Goal: Transaction & Acquisition: Purchase product/service

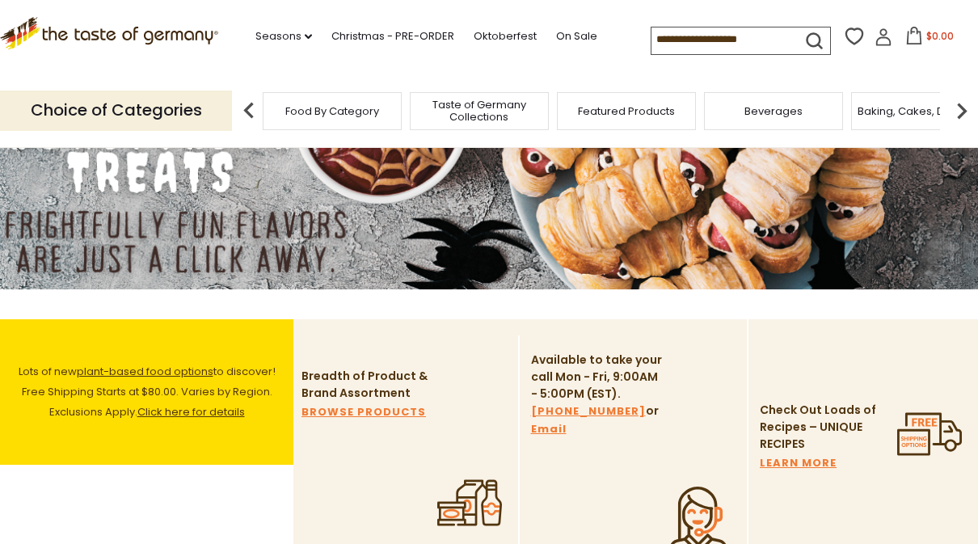
scroll to position [63, 0]
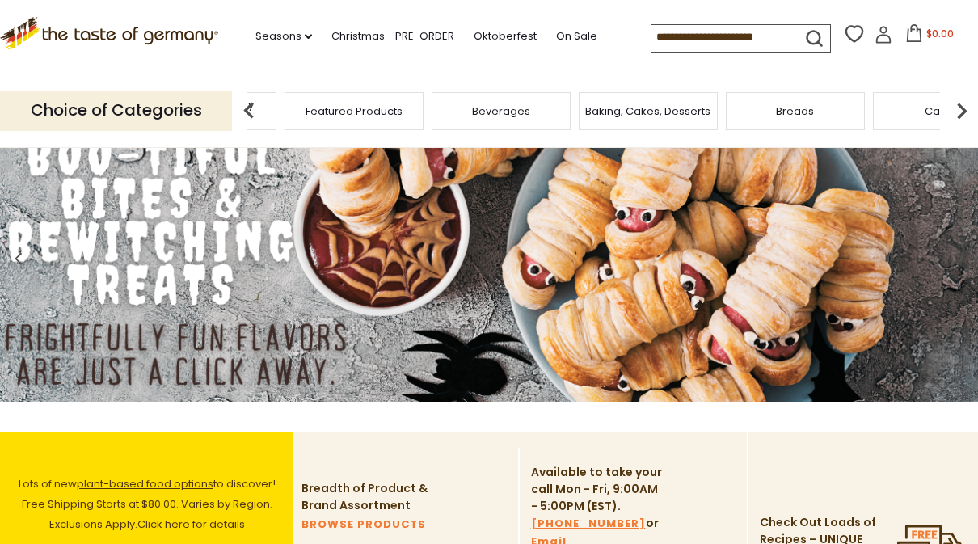
click at [272, 111] on span "Taste of Germany Collections" at bounding box center [206, 111] width 129 height 24
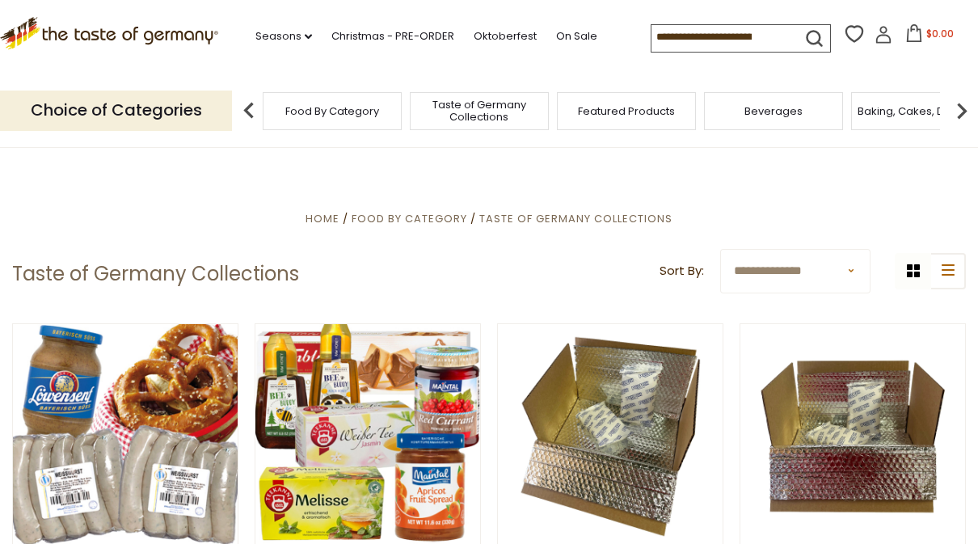
click at [967, 110] on img at bounding box center [962, 111] width 32 height 32
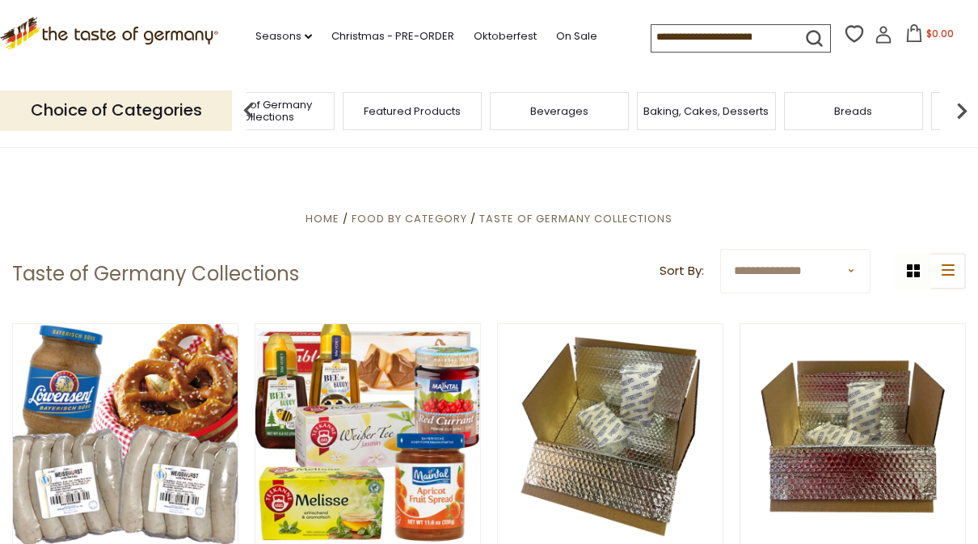
click at [364, 109] on span "Featured Products" at bounding box center [412, 111] width 97 height 12
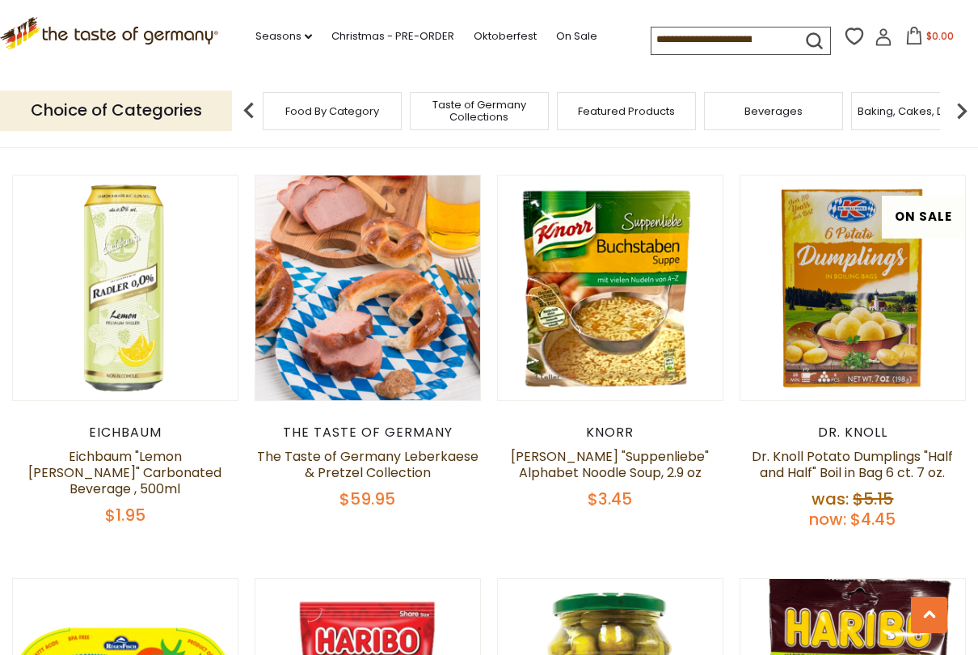
scroll to position [962, 0]
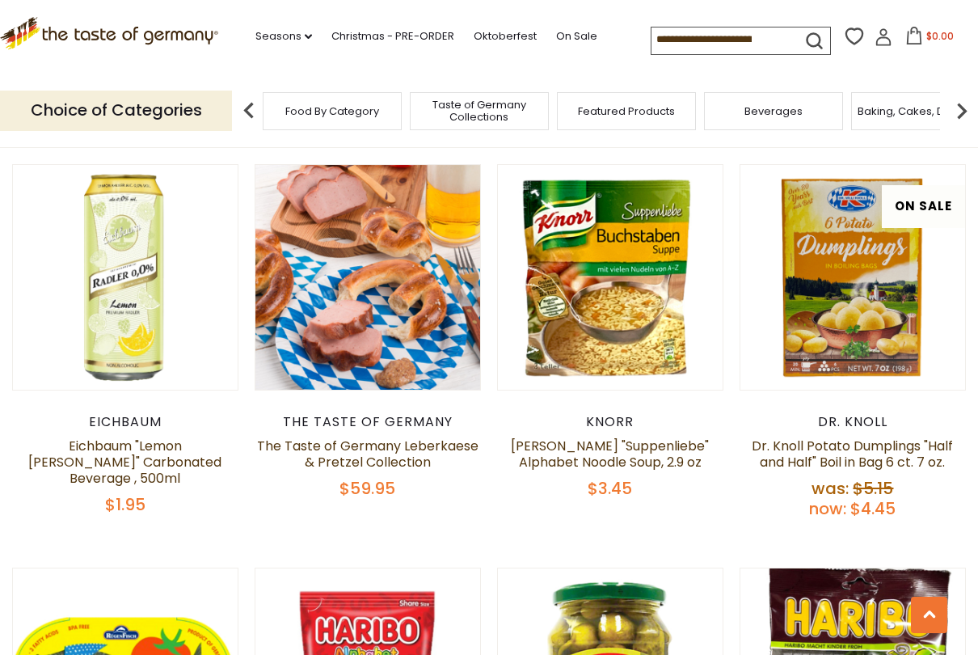
click at [914, 446] on link "Dr. Knoll Potato Dumplings "Half and Half" Boil in Bag 6 ct. 7 oz." at bounding box center [852, 454] width 201 height 35
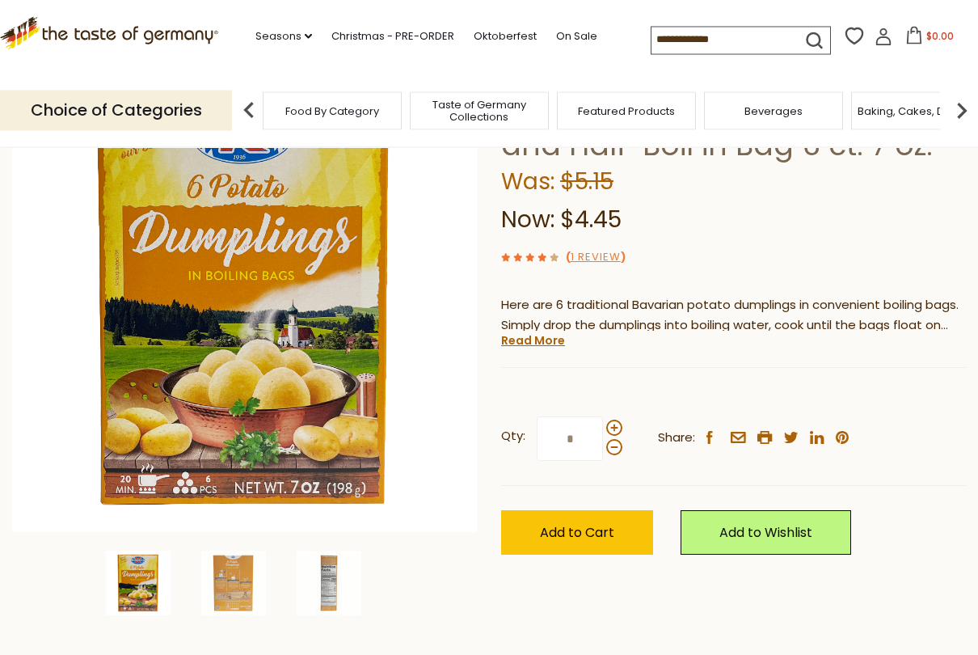
scroll to position [162, 0]
click at [528, 339] on link "Read More" at bounding box center [533, 340] width 64 height 16
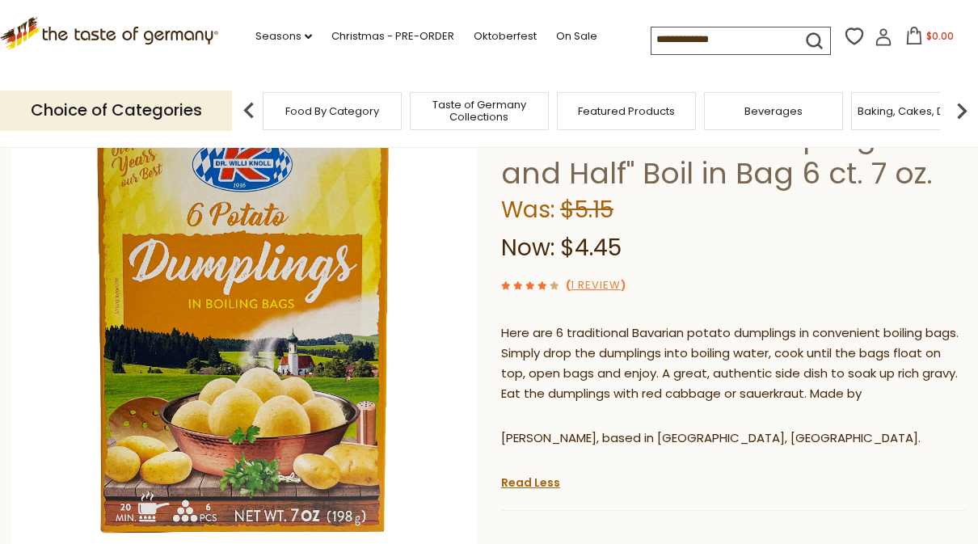
scroll to position [0, 0]
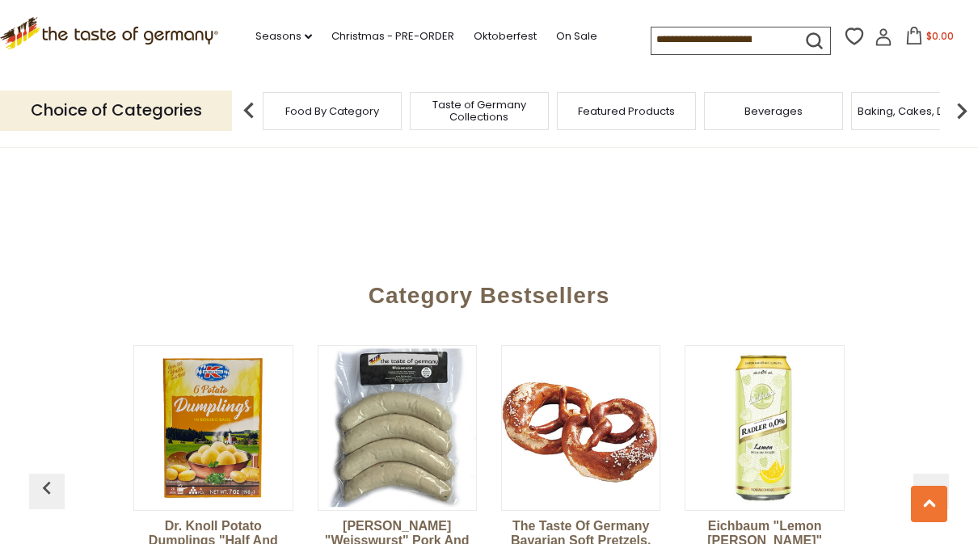
scroll to position [2062, 0]
